Goal: Information Seeking & Learning: Understand process/instructions

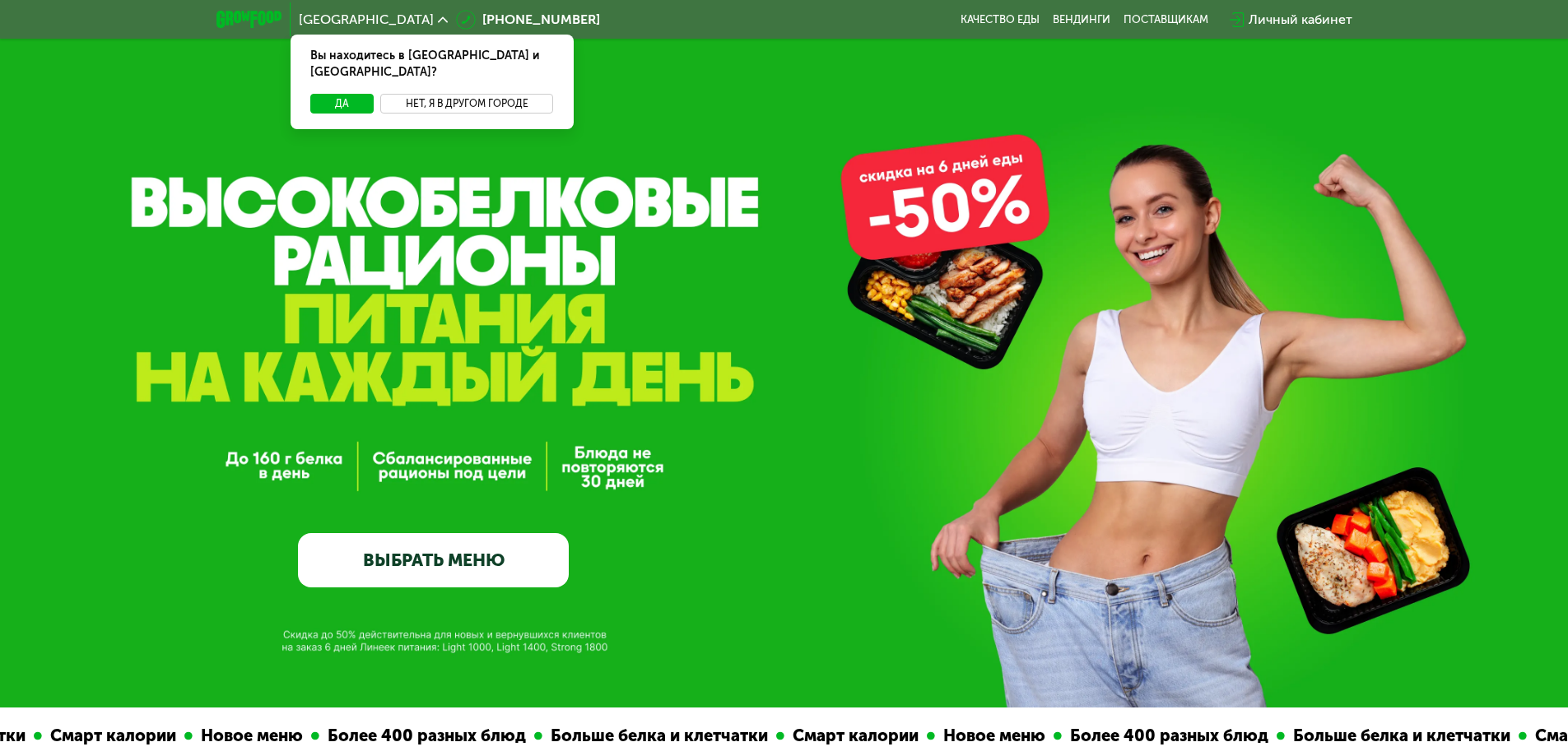
click at [507, 94] on button "Нет, я в другом городе" at bounding box center [467, 104] width 173 height 20
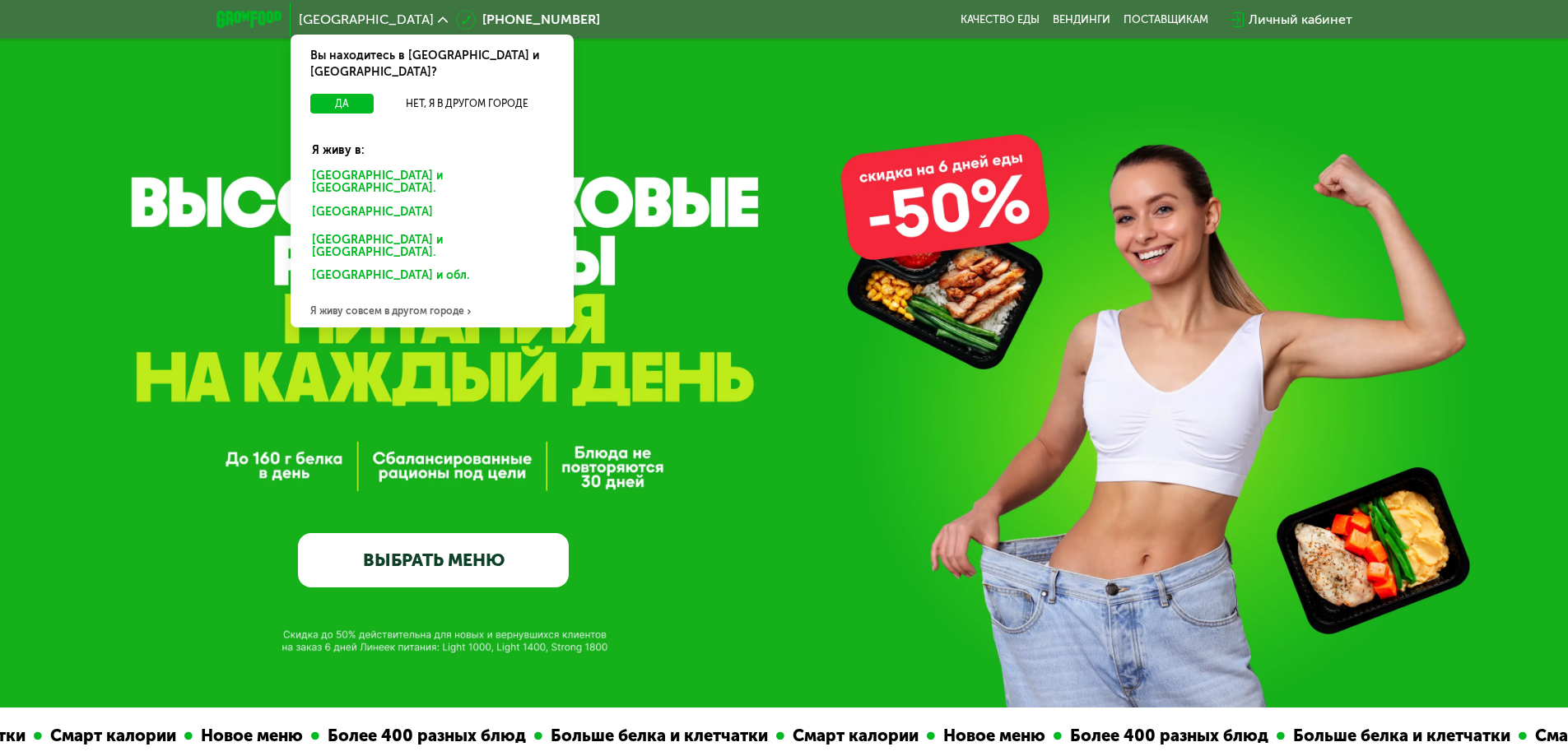
click at [386, 165] on div "Санкт-Петербурге и обл." at bounding box center [432, 183] width 264 height 34
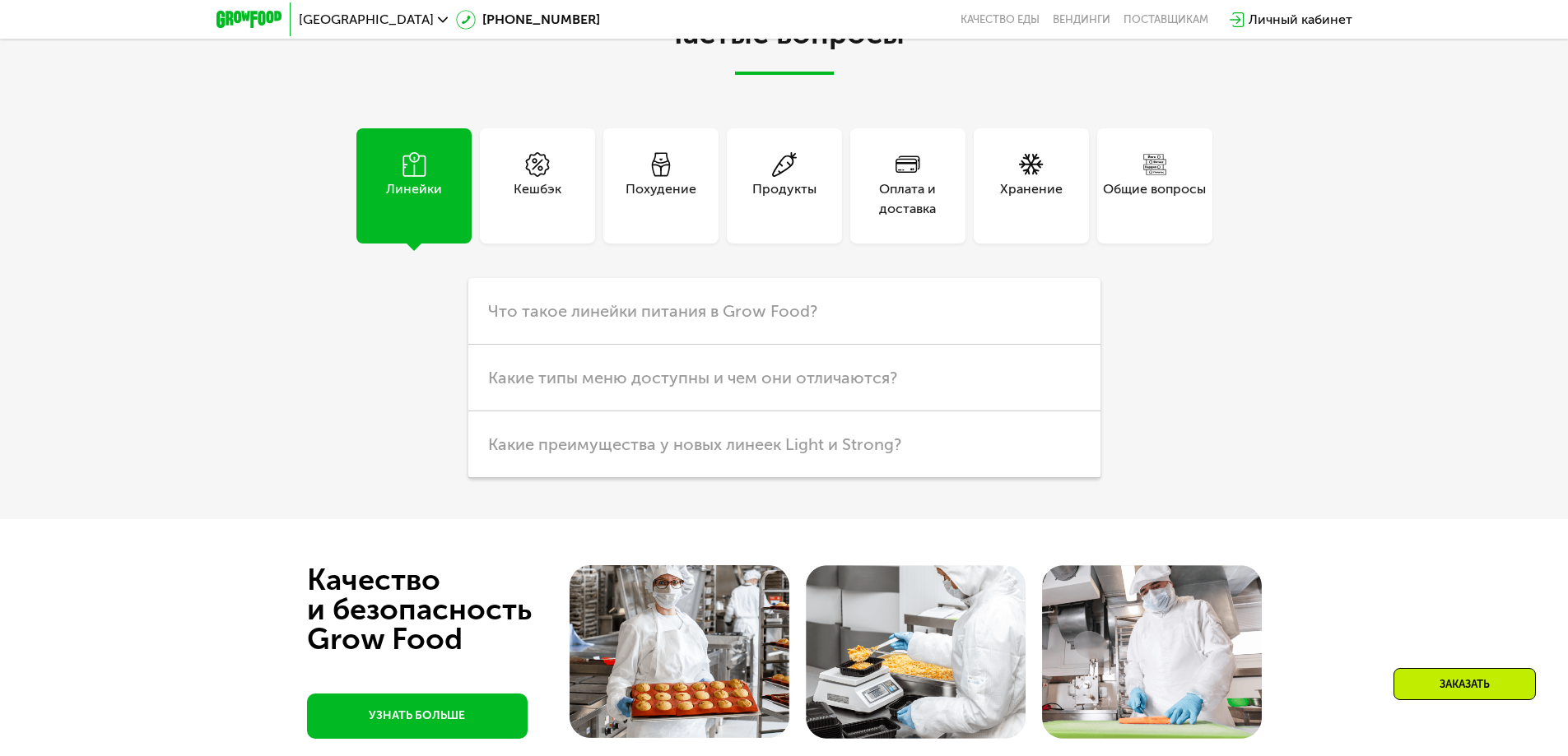
scroll to position [4686, 0]
click at [924, 218] on div "Оплата и доставка" at bounding box center [907, 199] width 115 height 40
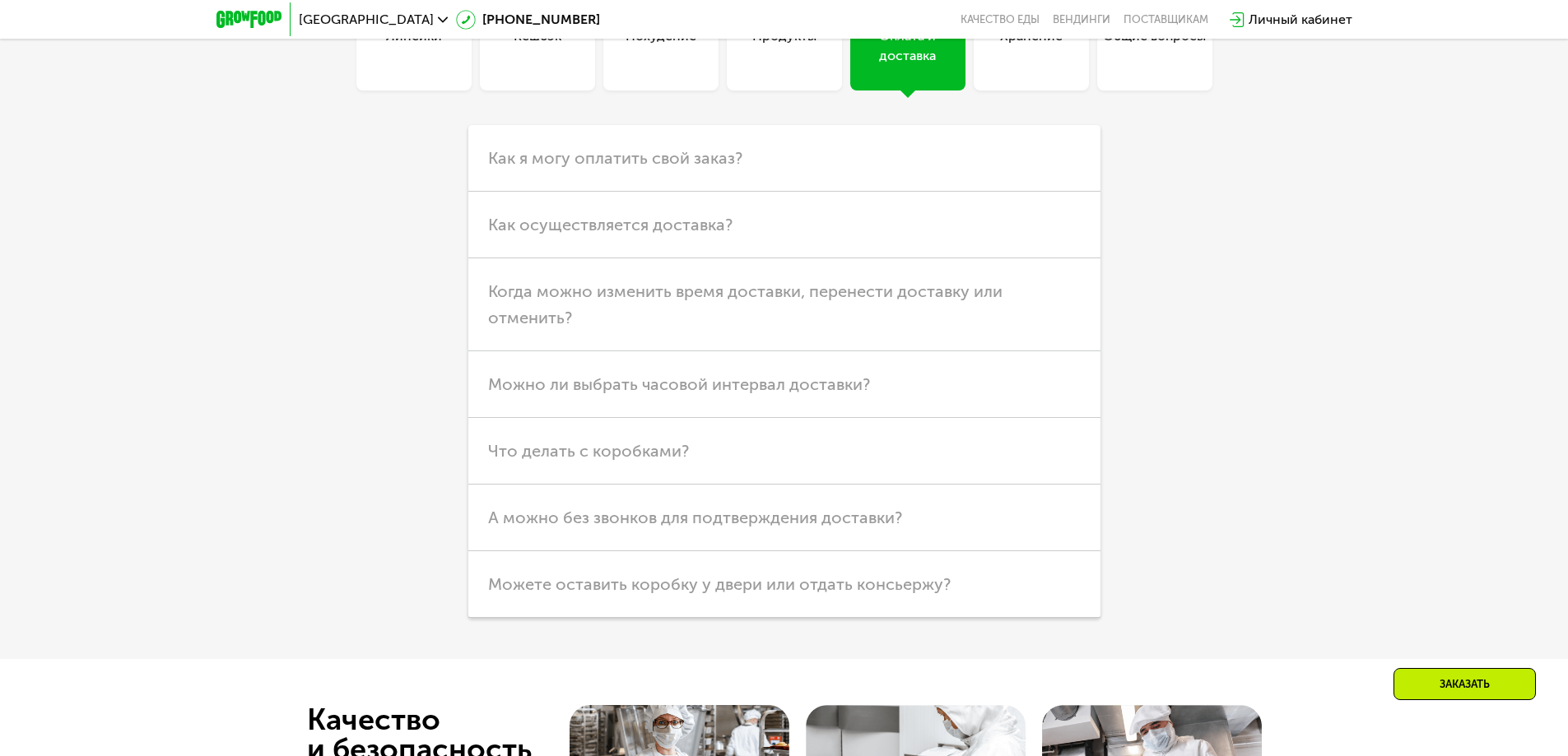
scroll to position [4851, 0]
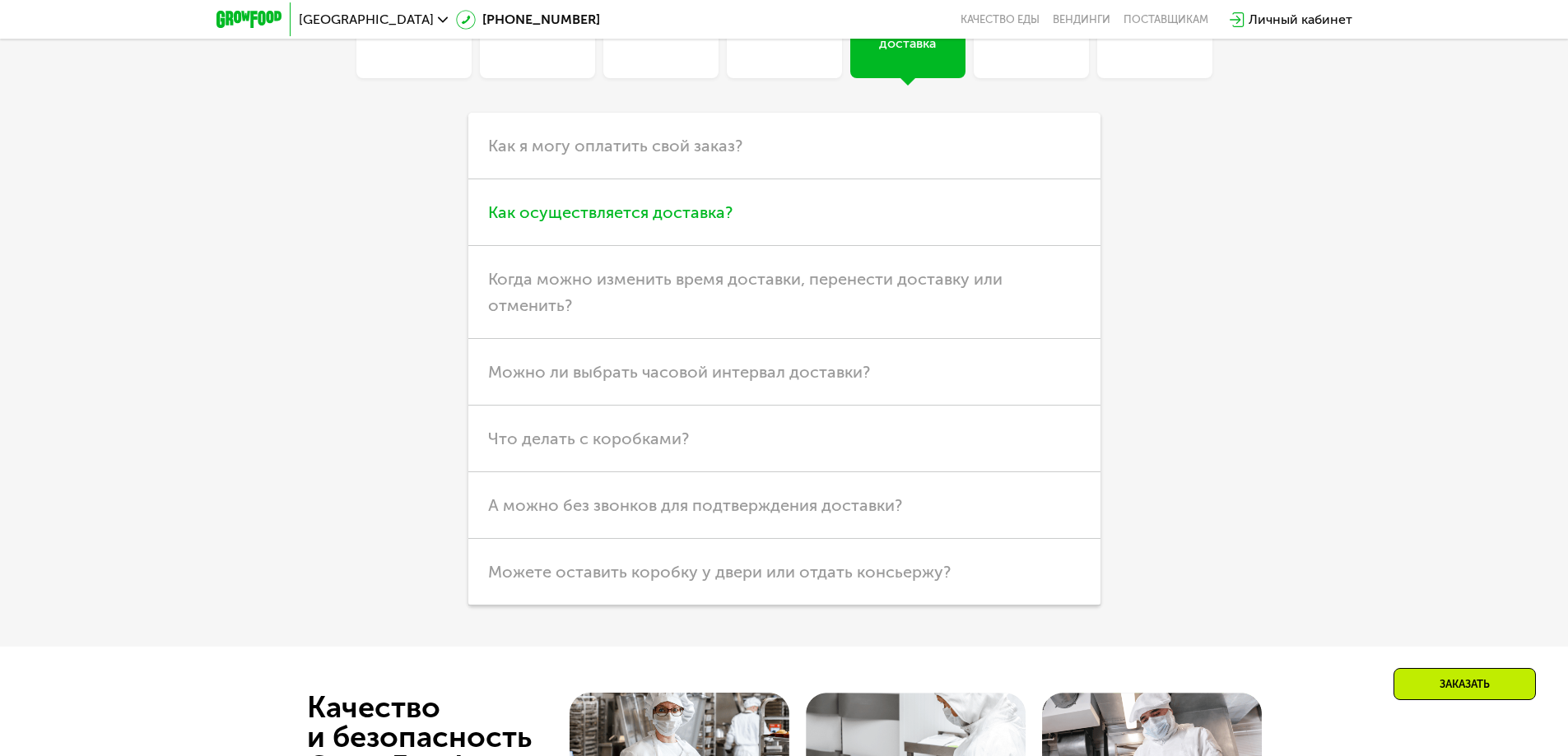
click at [677, 223] on span "Как осуществляется доставка?" at bounding box center [610, 212] width 245 height 20
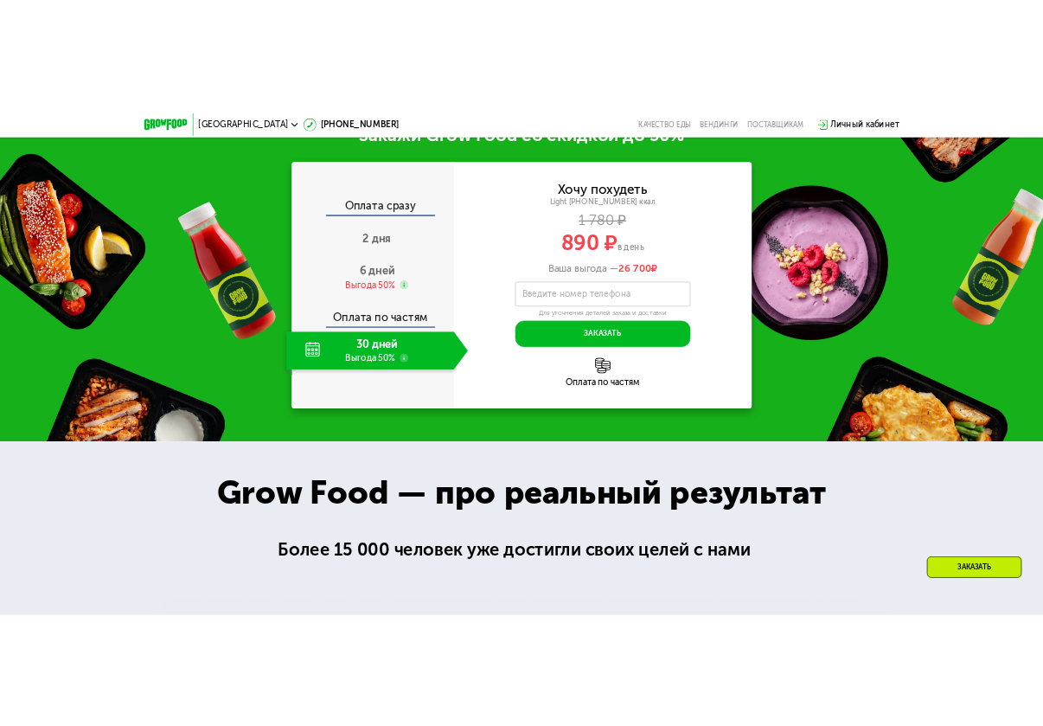
scroll to position [2506, 0]
